Goal: Information Seeking & Learning: Learn about a topic

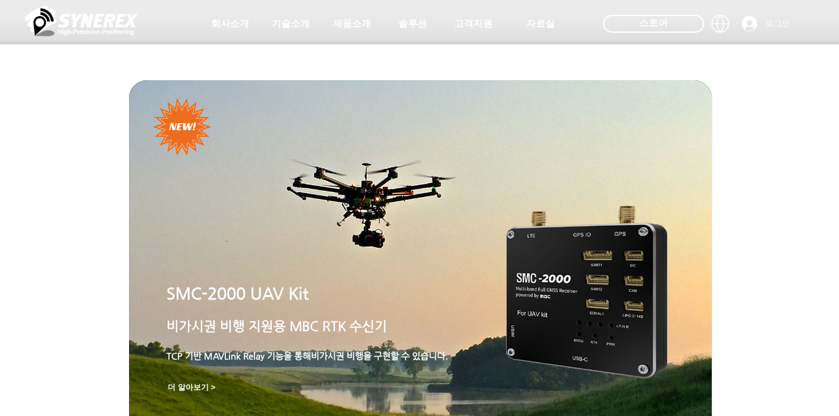
scroll to position [297, 0]
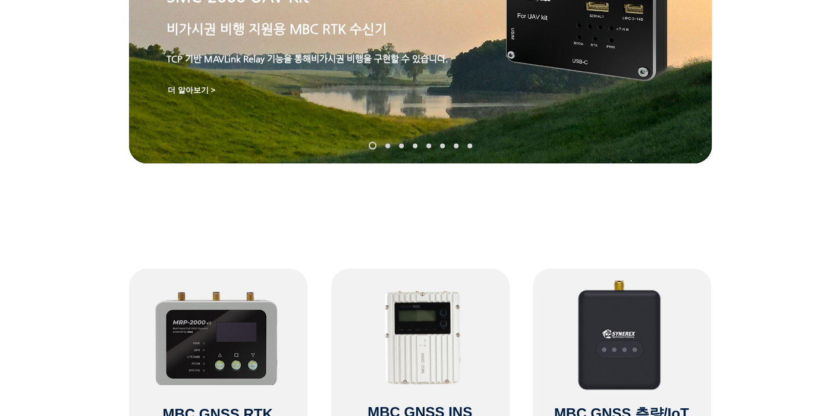
click at [234, 336] on img at bounding box center [217, 337] width 127 height 97
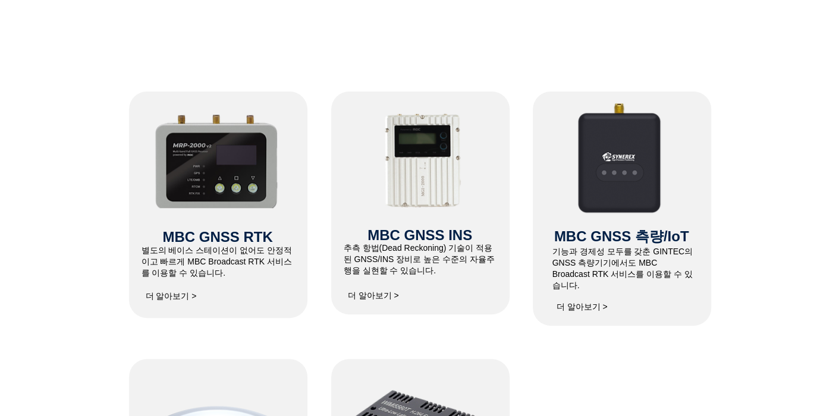
scroll to position [476, 0]
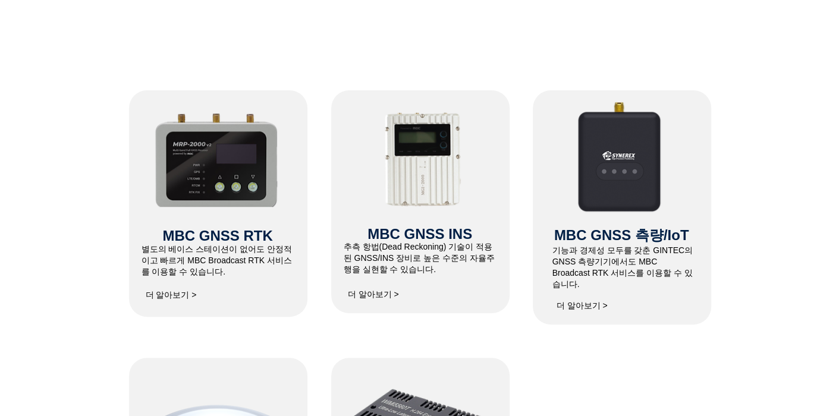
click at [183, 293] on span "더 알아보기 >" at bounding box center [171, 295] width 51 height 11
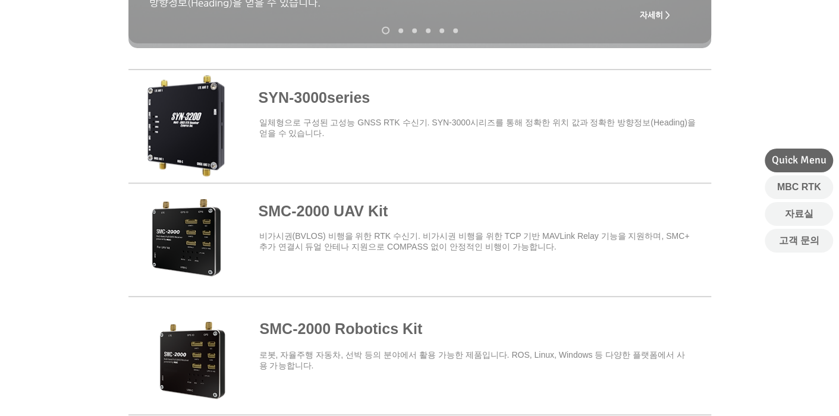
scroll to position [476, 0]
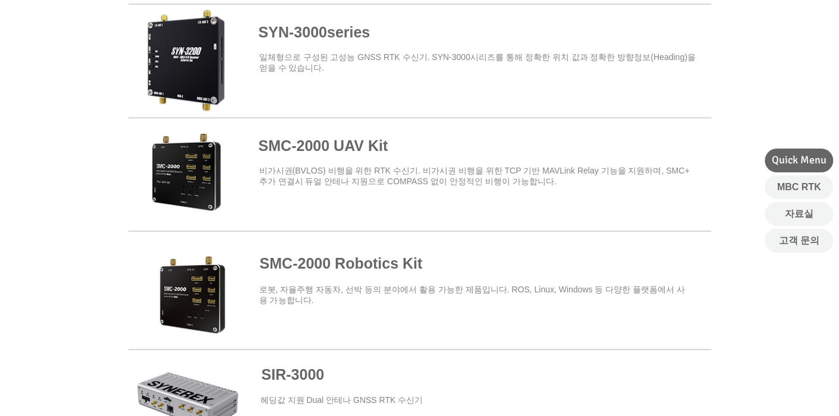
click at [280, 32] on span at bounding box center [420, 59] width 583 height 104
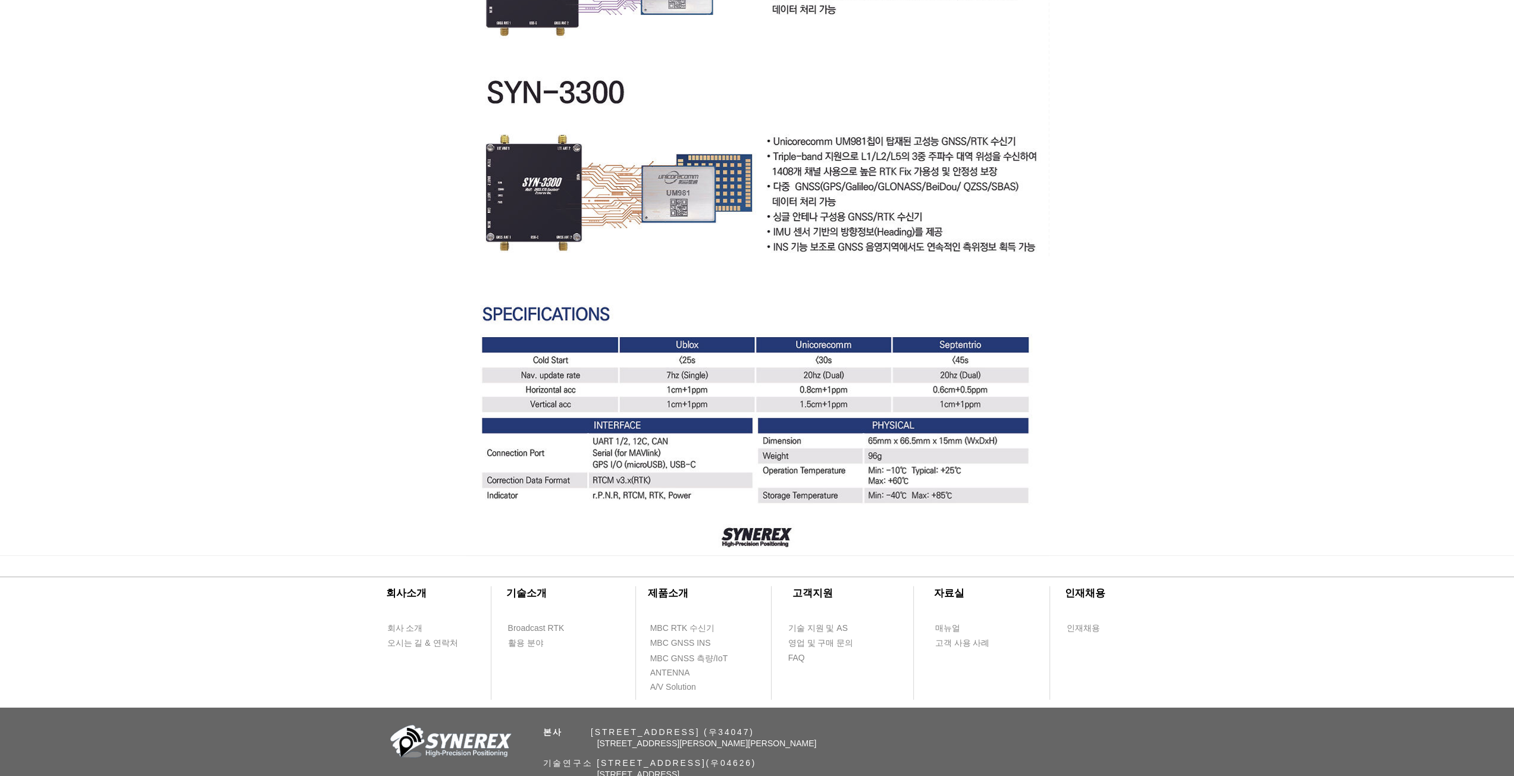
scroll to position [3183, 0]
